Goal: Transaction & Acquisition: Purchase product/service

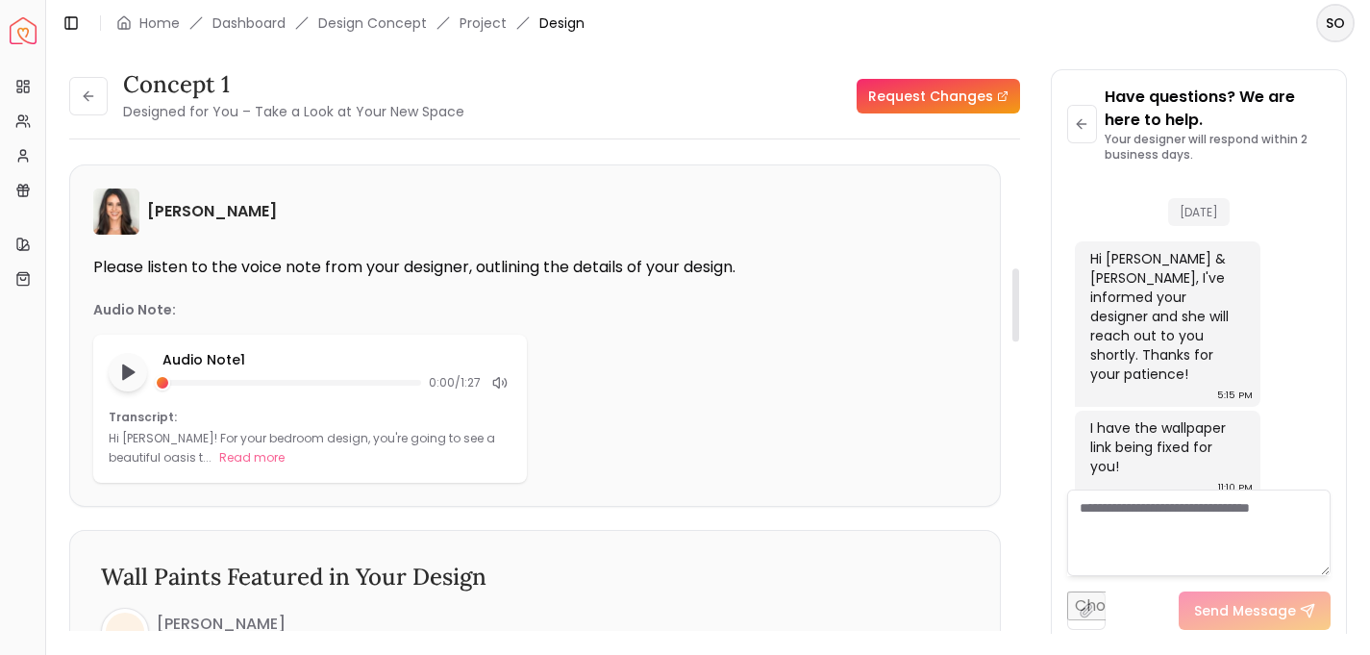
scroll to position [493, 0]
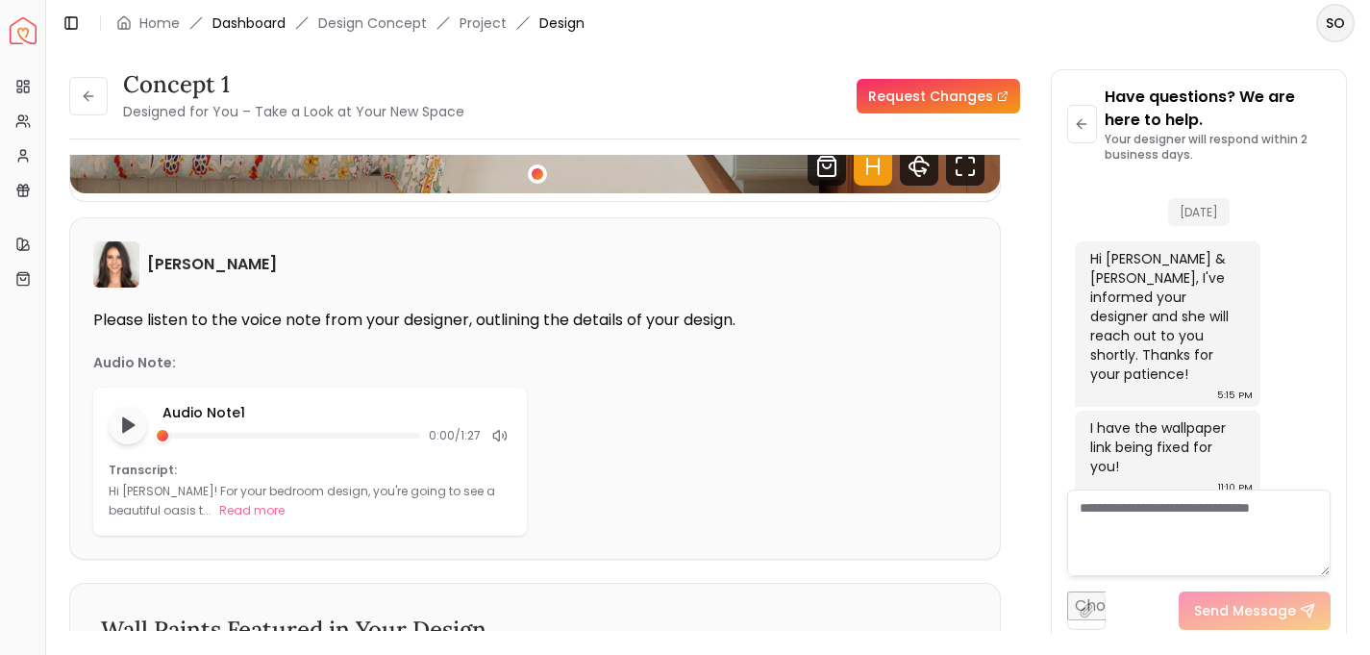
click at [250, 19] on link "Dashboard" at bounding box center [248, 22] width 73 height 19
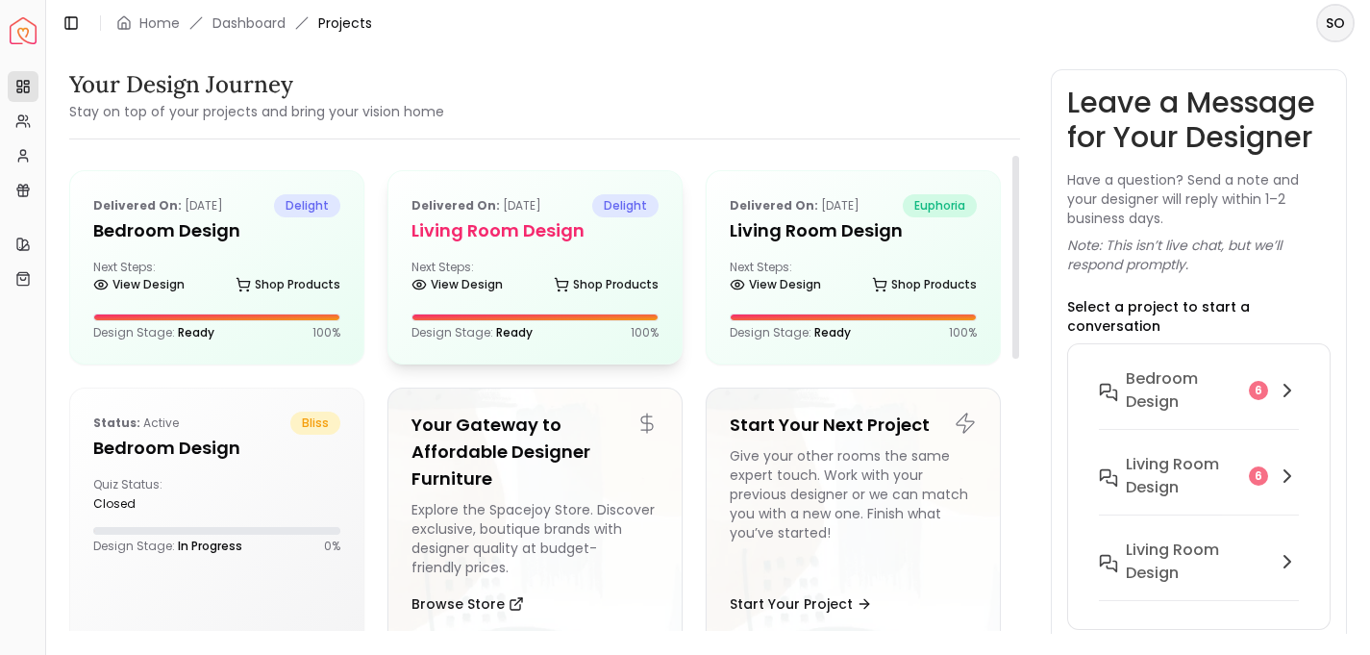
click at [506, 272] on div "Next Steps: View Design Shop Products" at bounding box center [534, 279] width 247 height 38
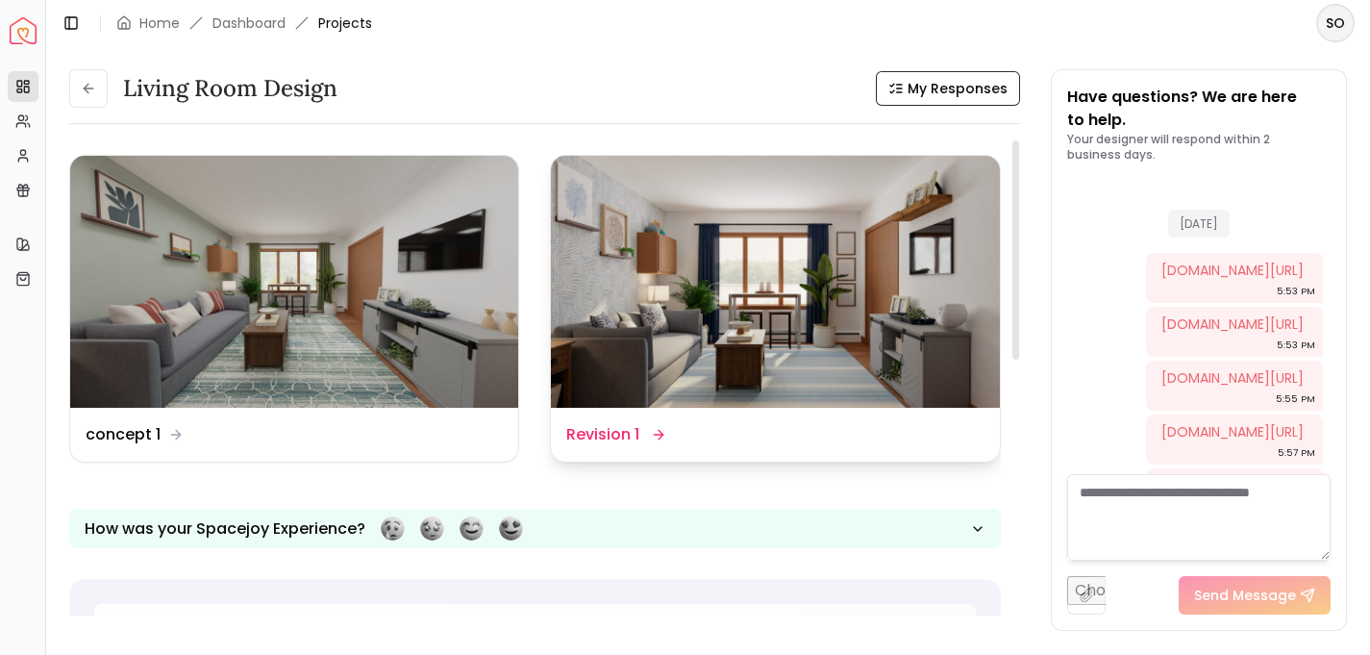
scroll to position [2526, 0]
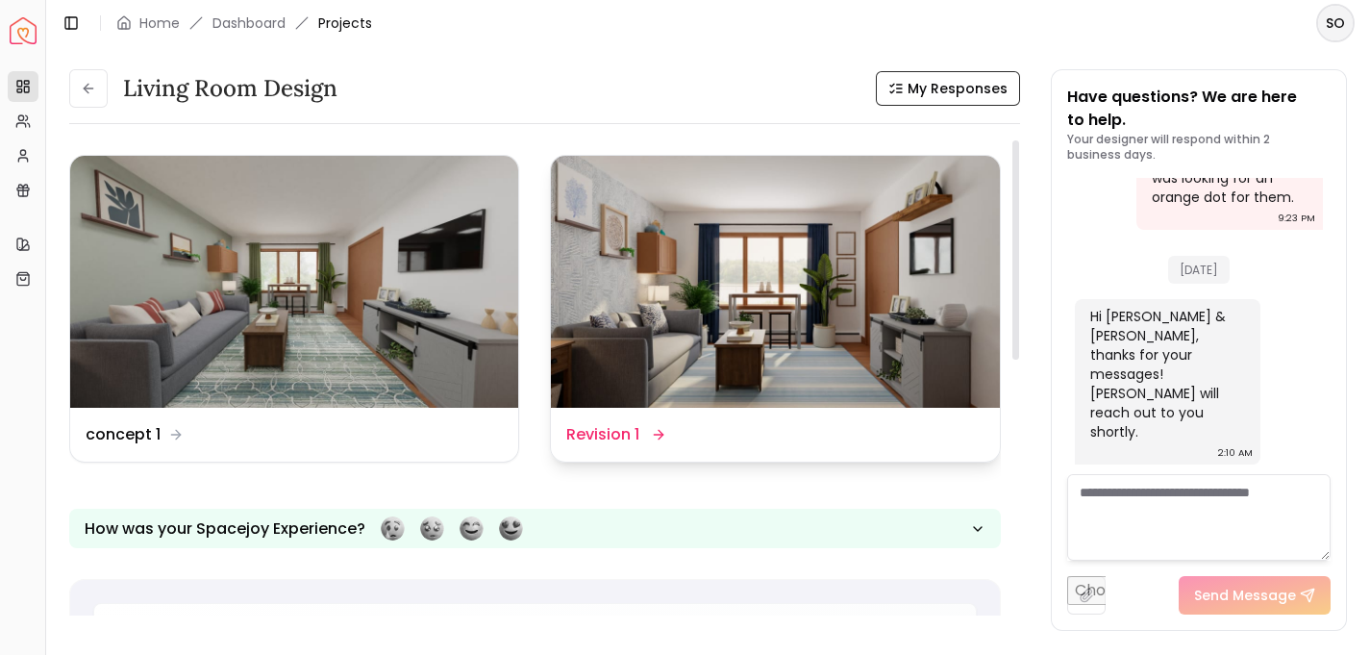
click at [782, 332] on img at bounding box center [775, 282] width 448 height 252
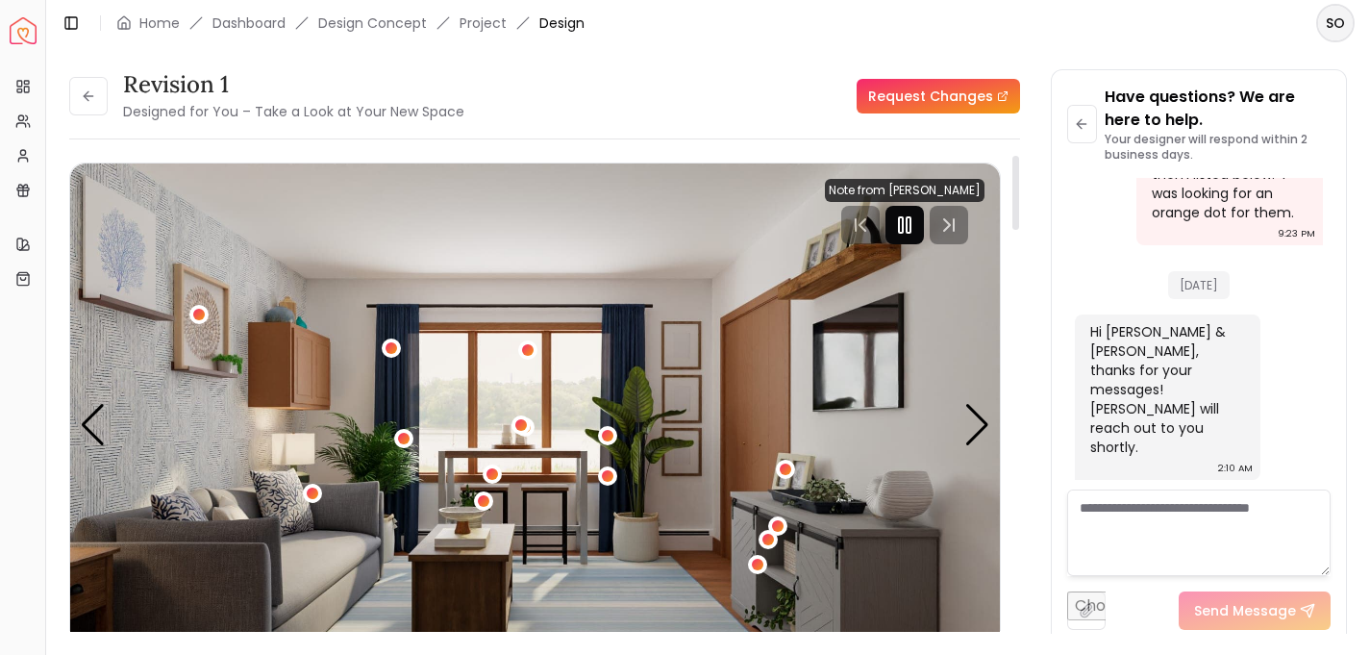
click at [910, 221] on rect "Pause" at bounding box center [909, 224] width 4 height 15
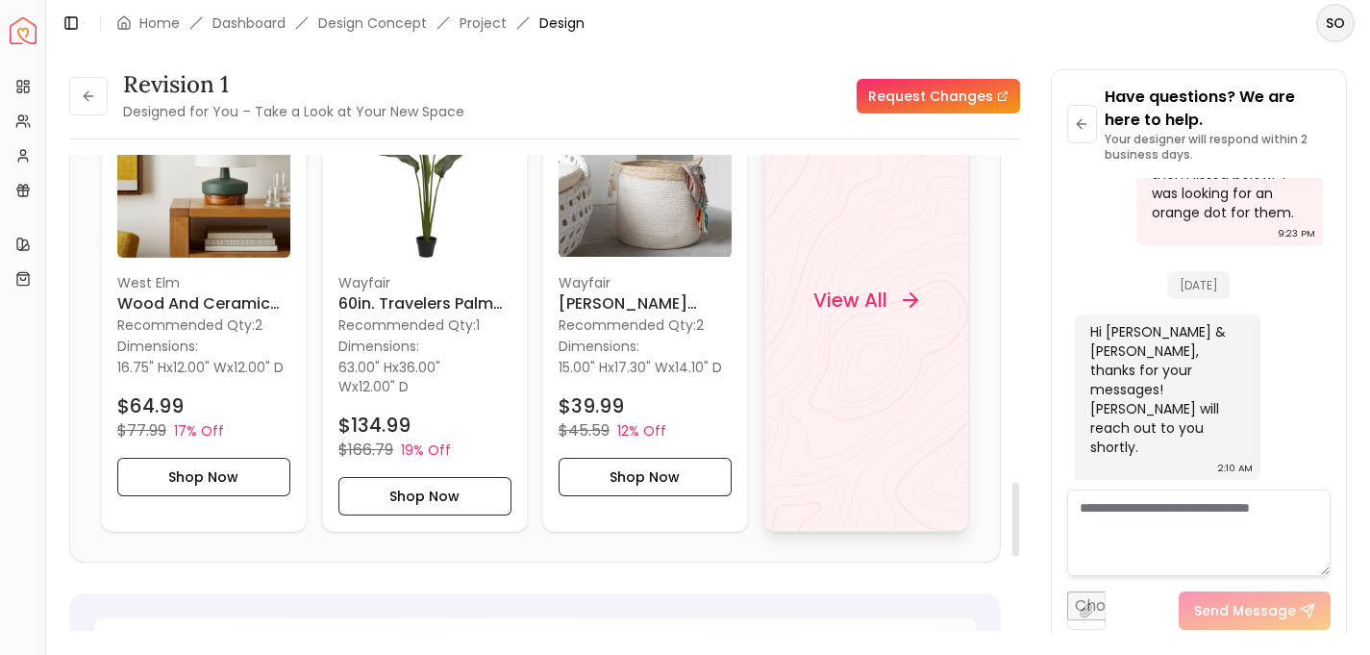
scroll to position [2074, 0]
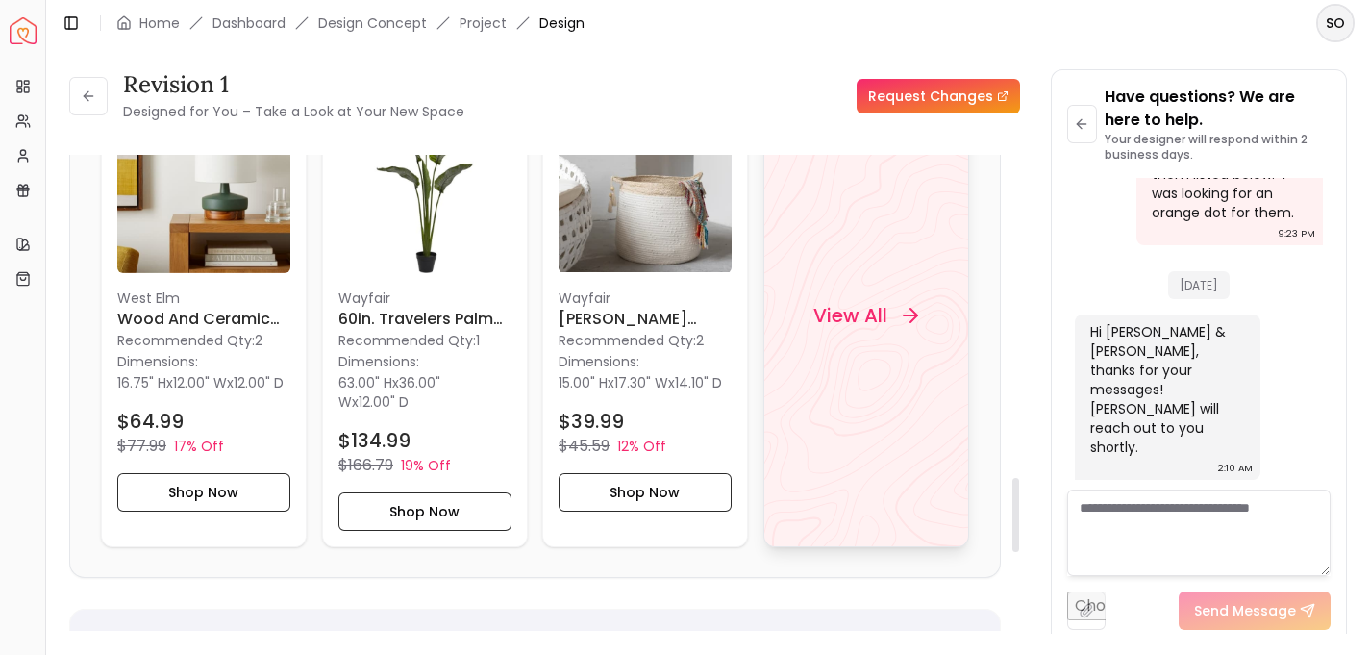
click at [863, 318] on h4 "View All" at bounding box center [850, 314] width 74 height 27
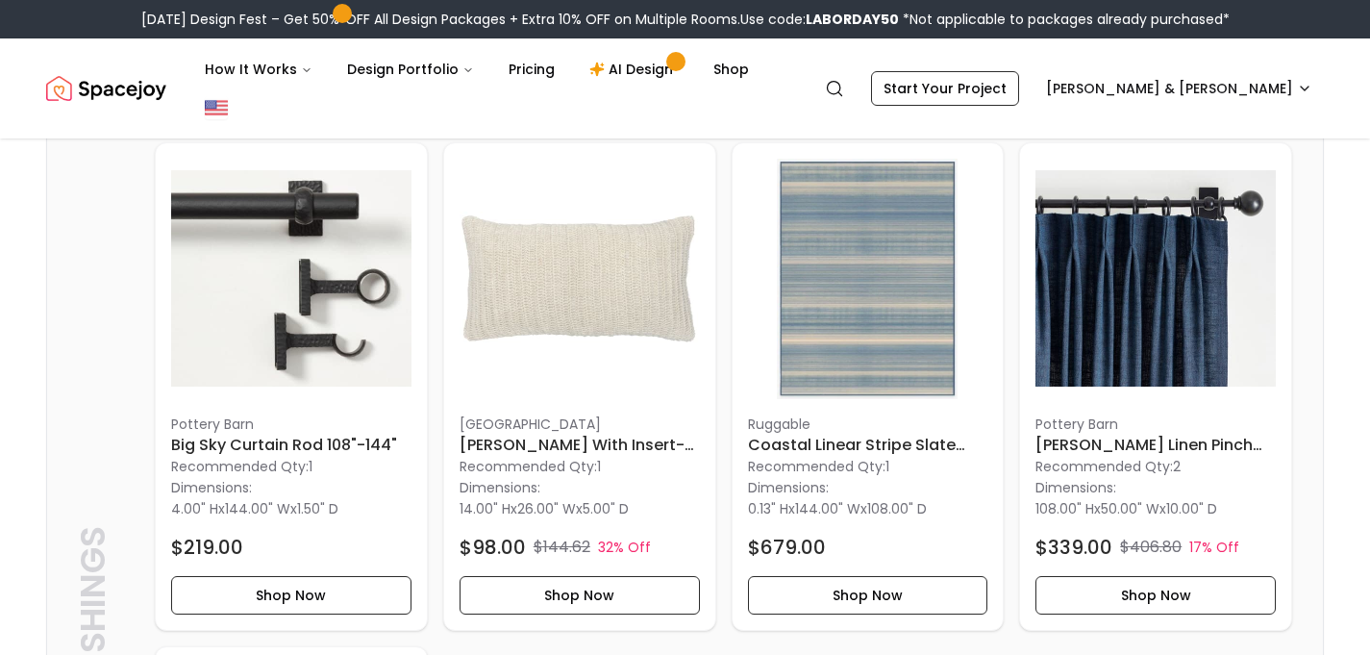
scroll to position [2643, 0]
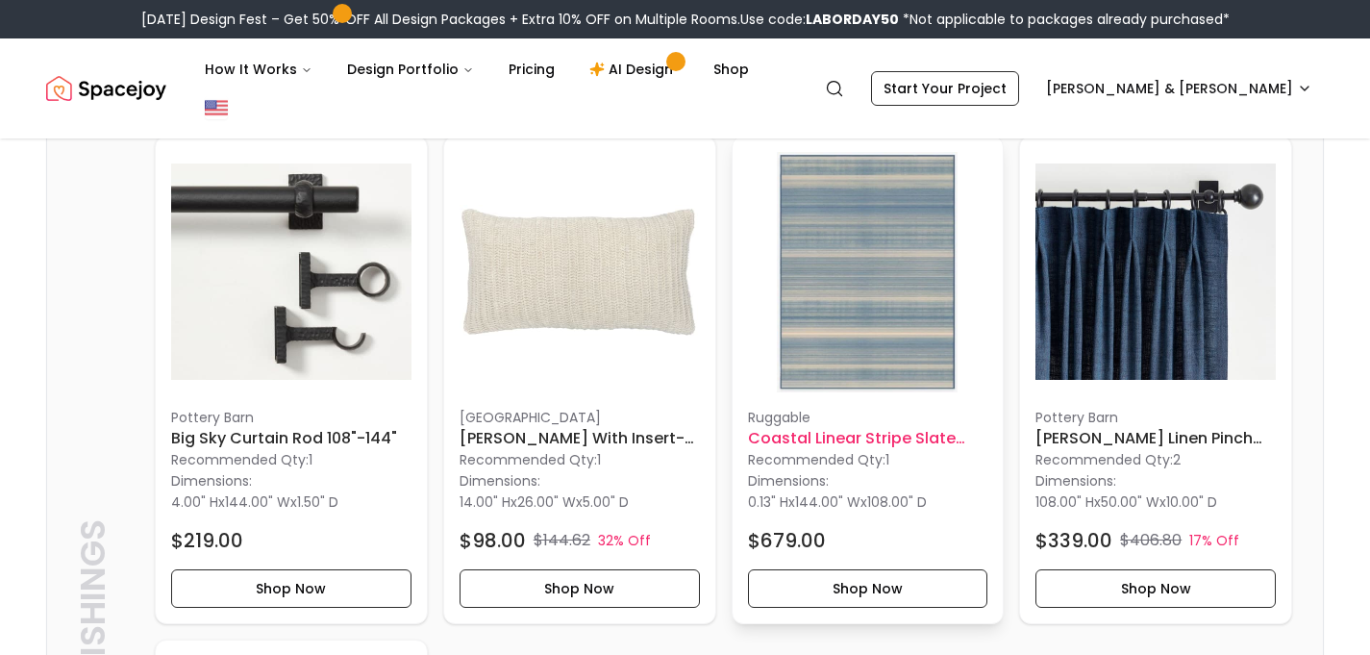
click at [864, 286] on img at bounding box center [868, 272] width 240 height 240
